Goal: Information Seeking & Learning: Learn about a topic

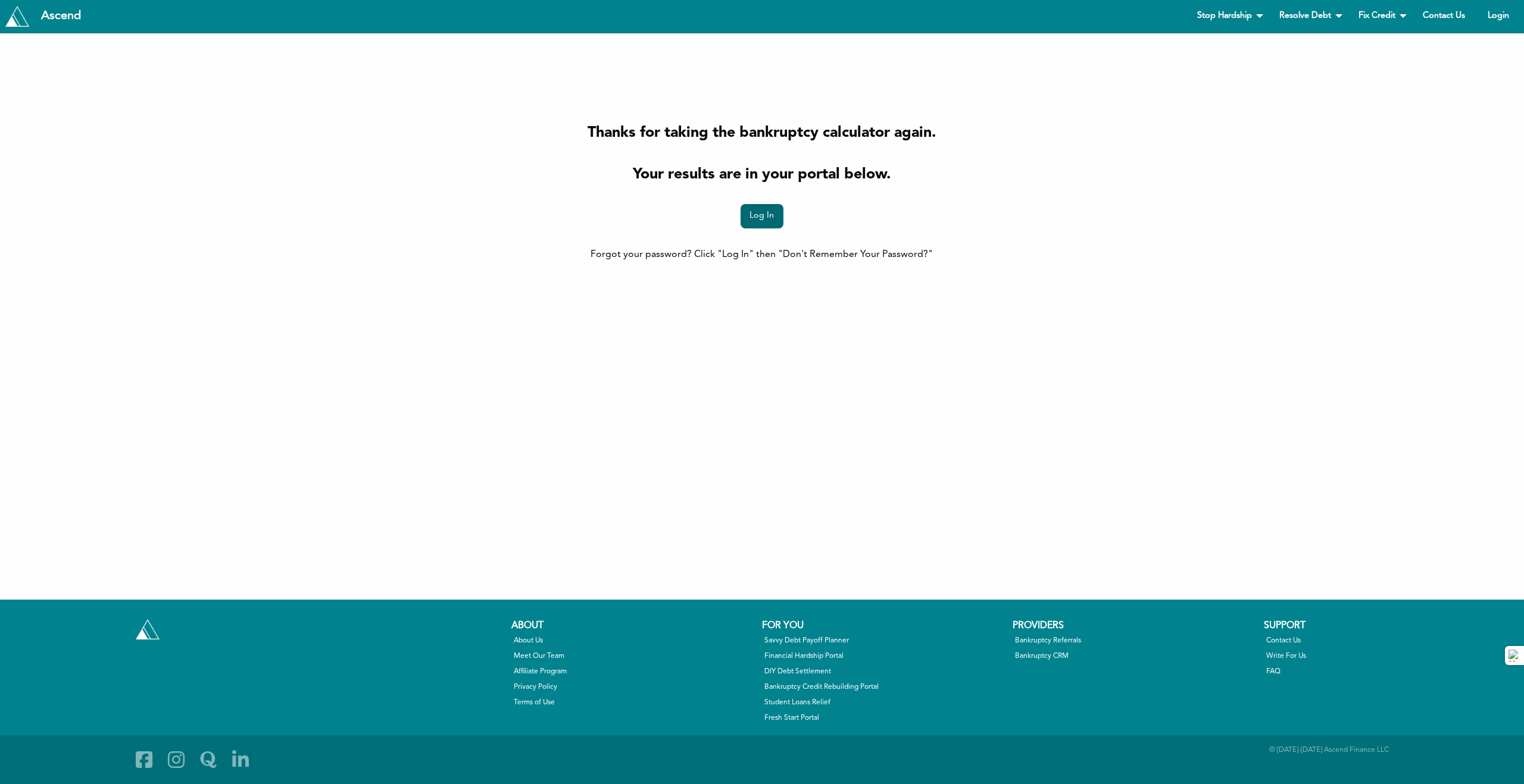
click at [769, 220] on link "Log In" at bounding box center [761, 216] width 43 height 24
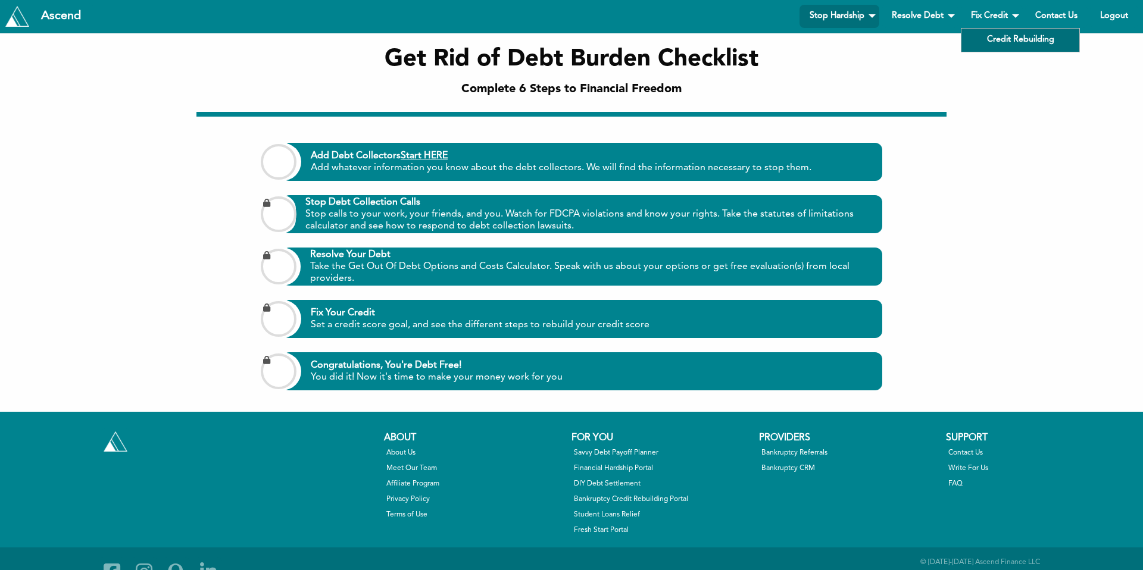
click at [993, 39] on link "Credit Rebuilding" at bounding box center [1020, 40] width 118 height 23
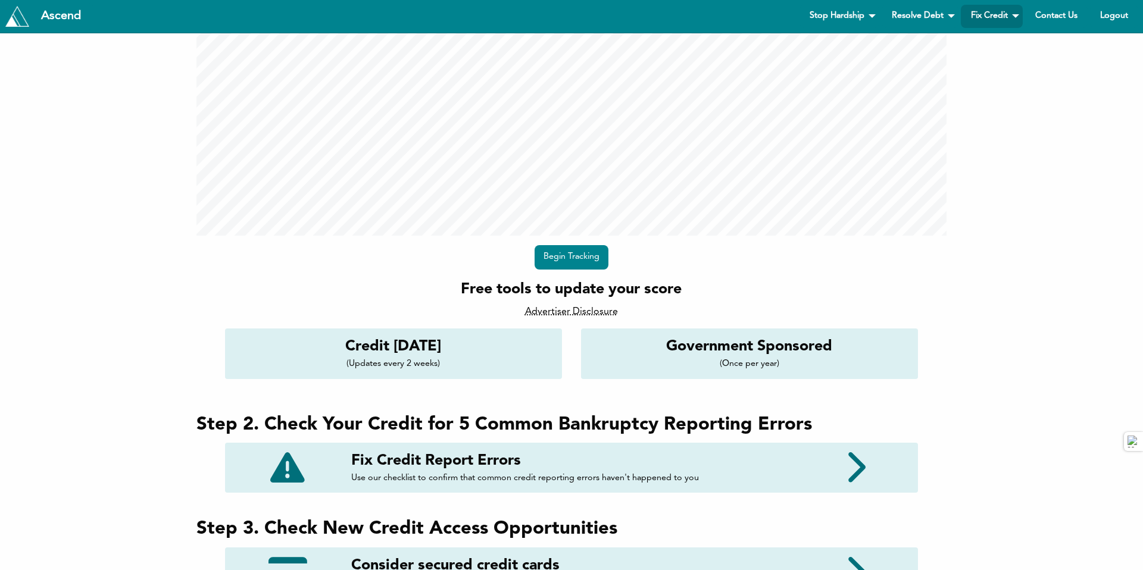
scroll to position [308, 0]
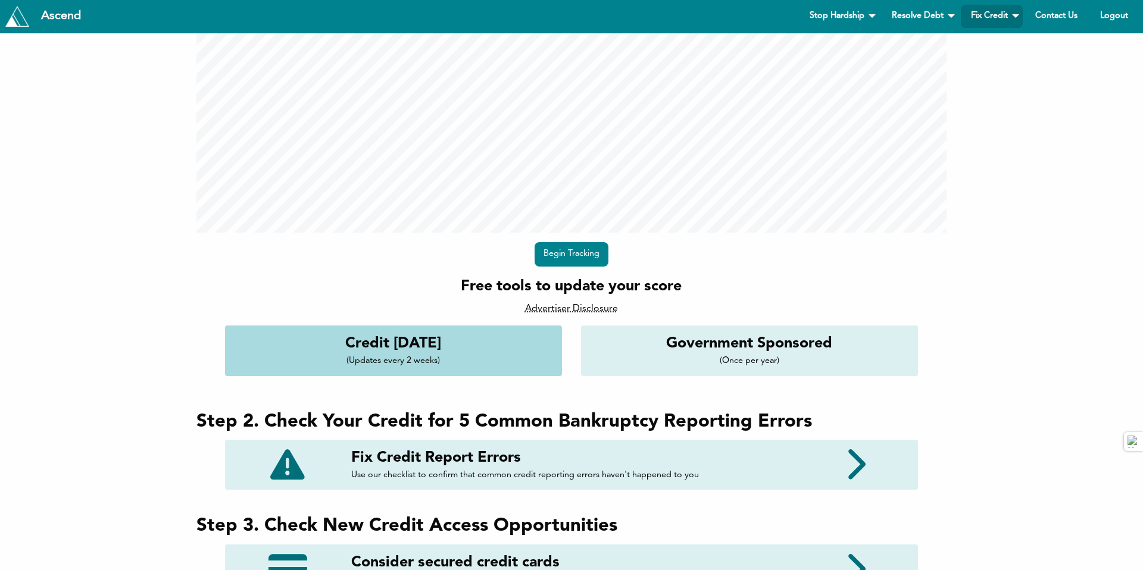
click at [404, 342] on h4 "Credit Karma" at bounding box center [393, 343] width 318 height 21
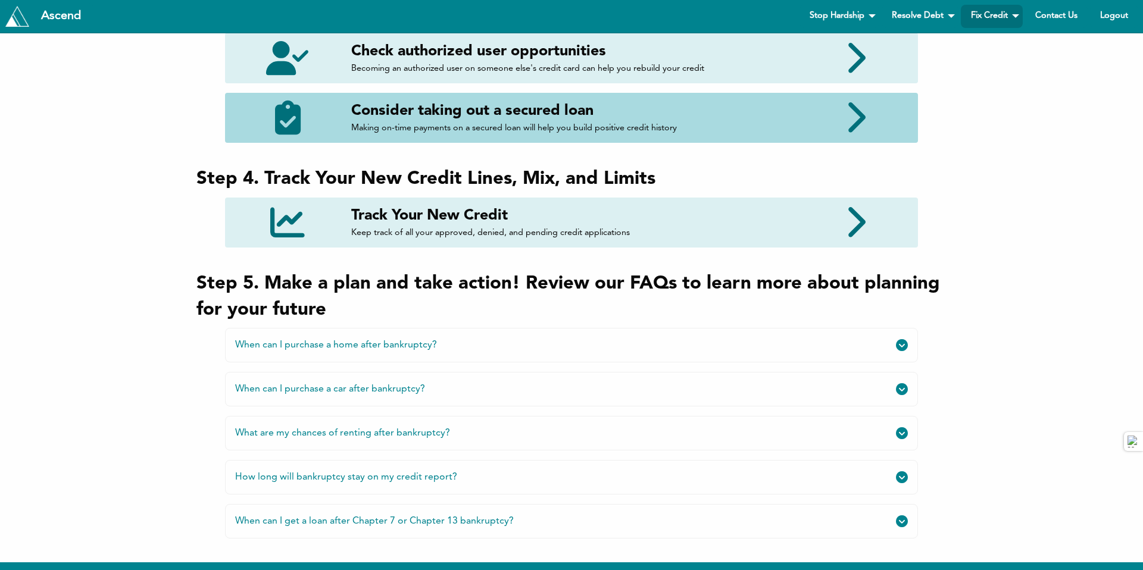
scroll to position [886, 0]
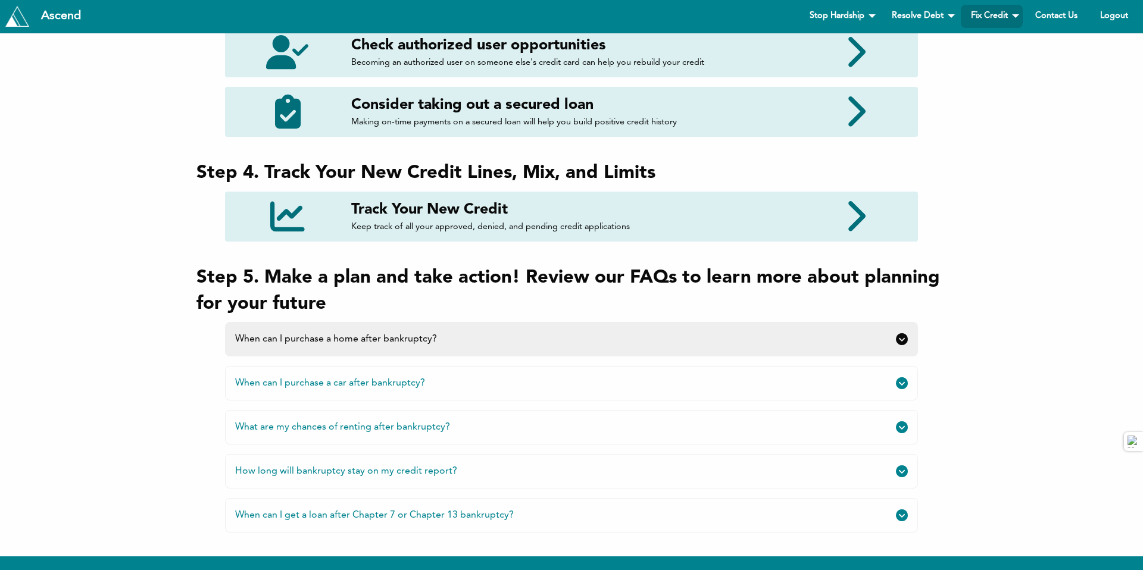
click at [307, 340] on link "When can I purchase a home after bankruptcy?" at bounding box center [571, 339] width 693 height 35
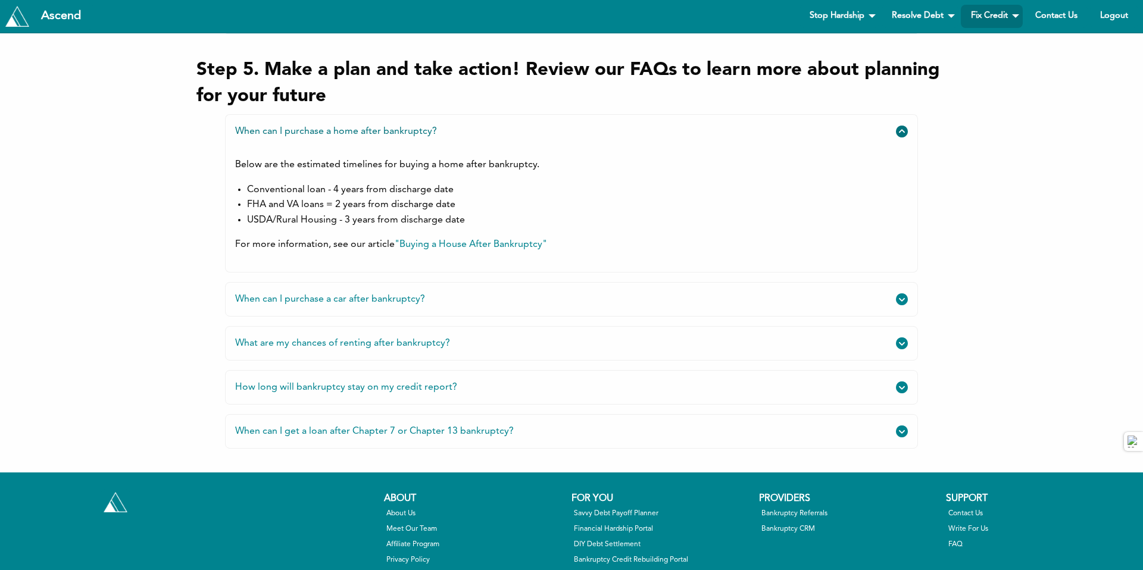
scroll to position [1098, 0]
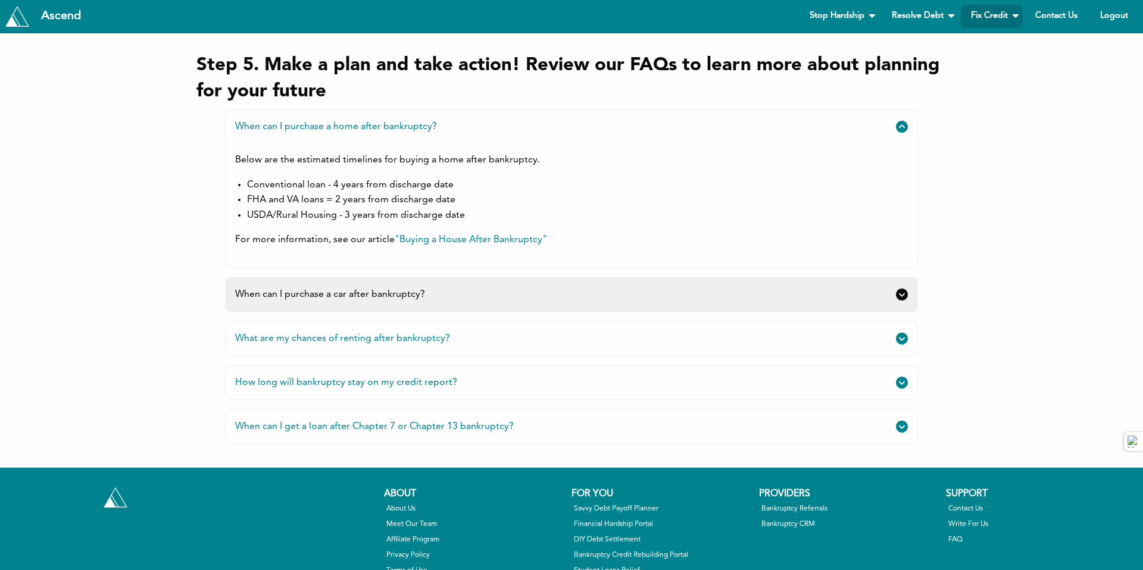
click at [452, 292] on link "When can I purchase a car after bankruptcy?" at bounding box center [571, 294] width 693 height 35
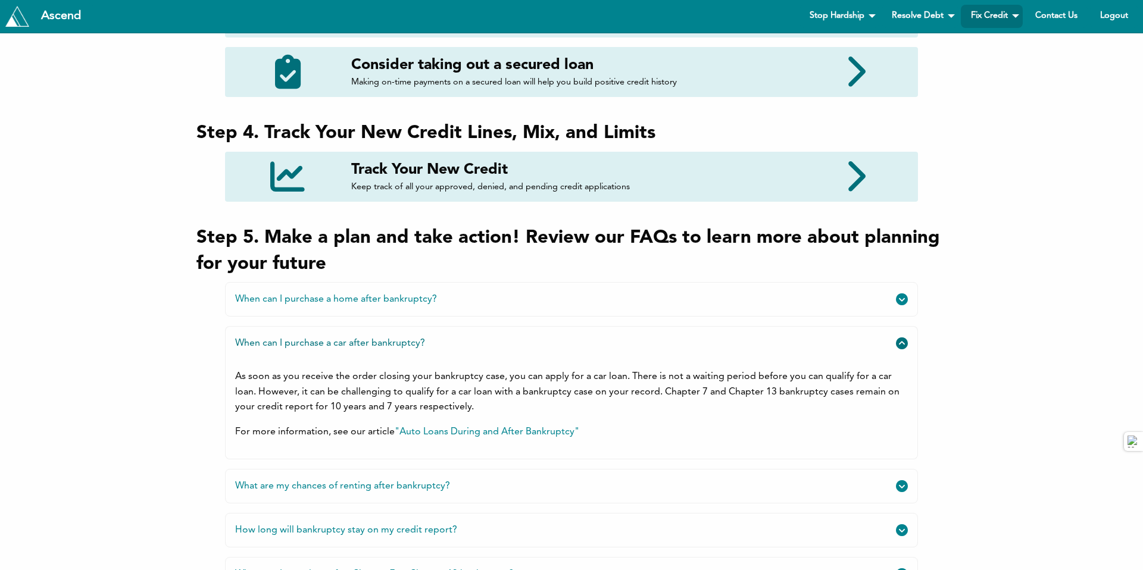
scroll to position [924, 0]
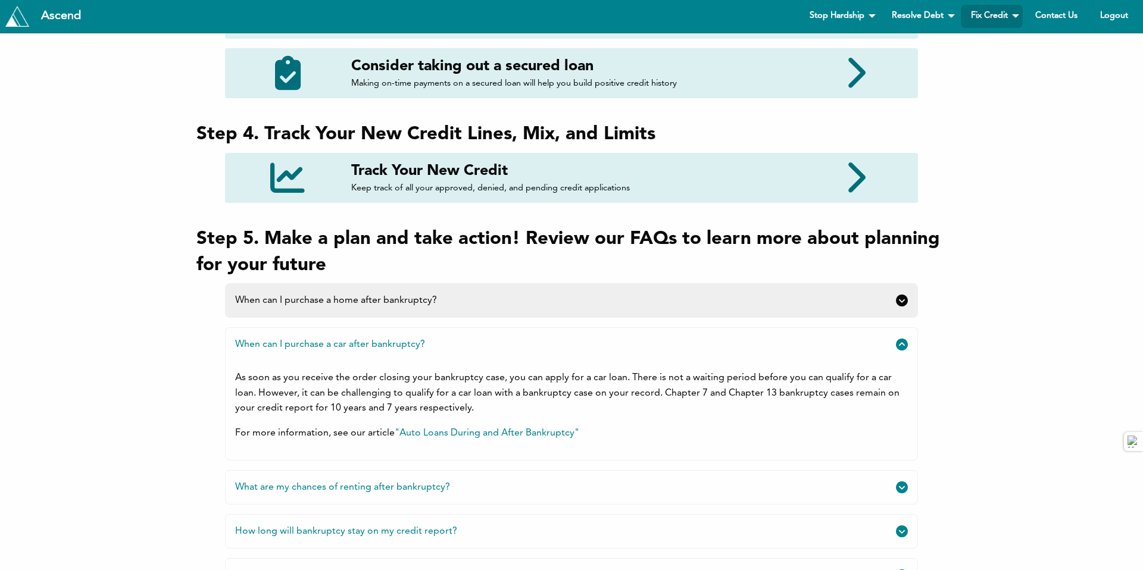
click at [398, 303] on link "When can I purchase a home after bankruptcy?" at bounding box center [571, 300] width 693 height 35
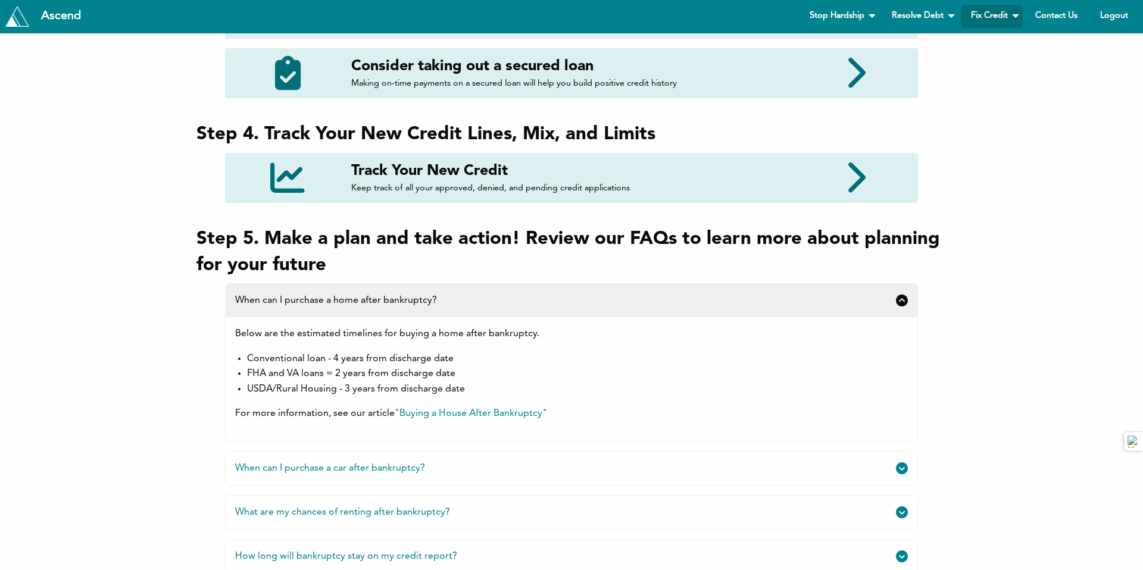
scroll to position [1751, 1143]
